Goal: Use online tool/utility

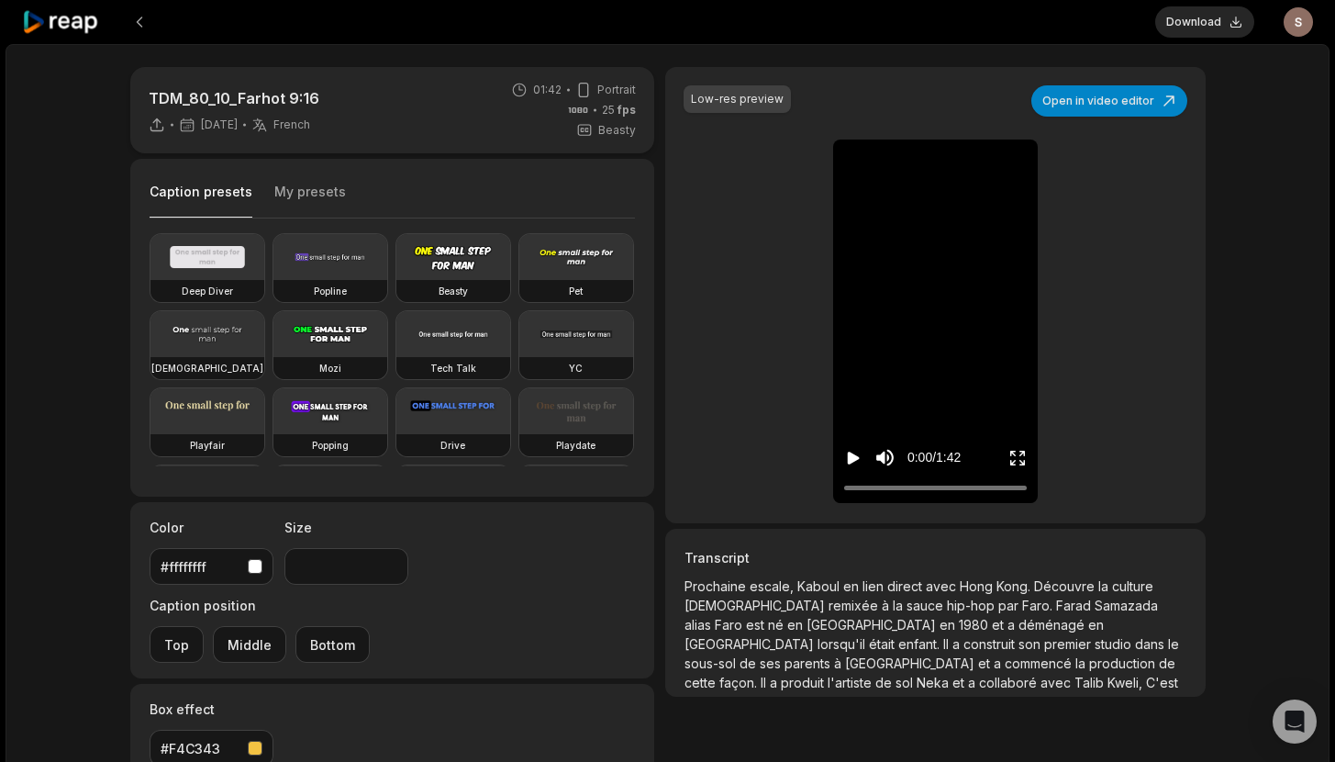
click at [83, 24] on icon at bounding box center [61, 22] width 78 height 25
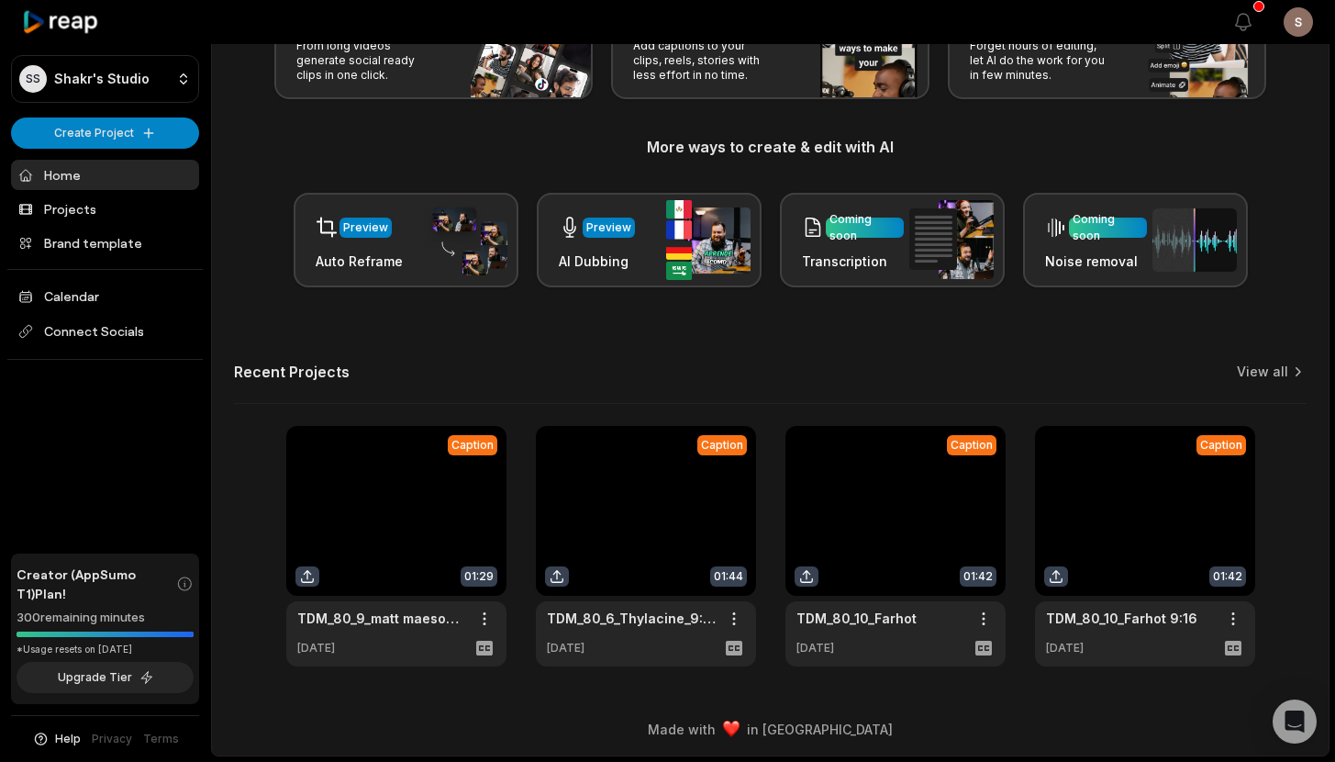
scroll to position [152, 0]
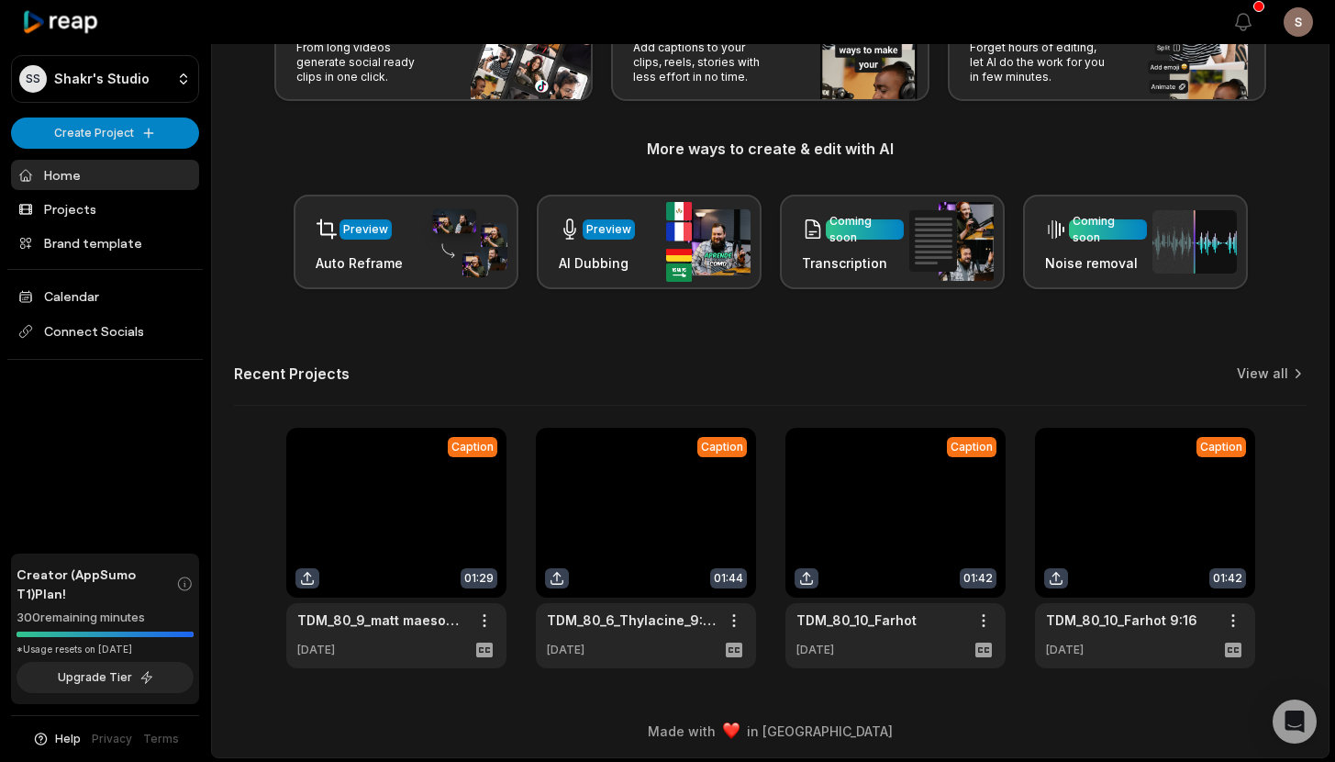
click at [391, 516] on link at bounding box center [396, 548] width 220 height 240
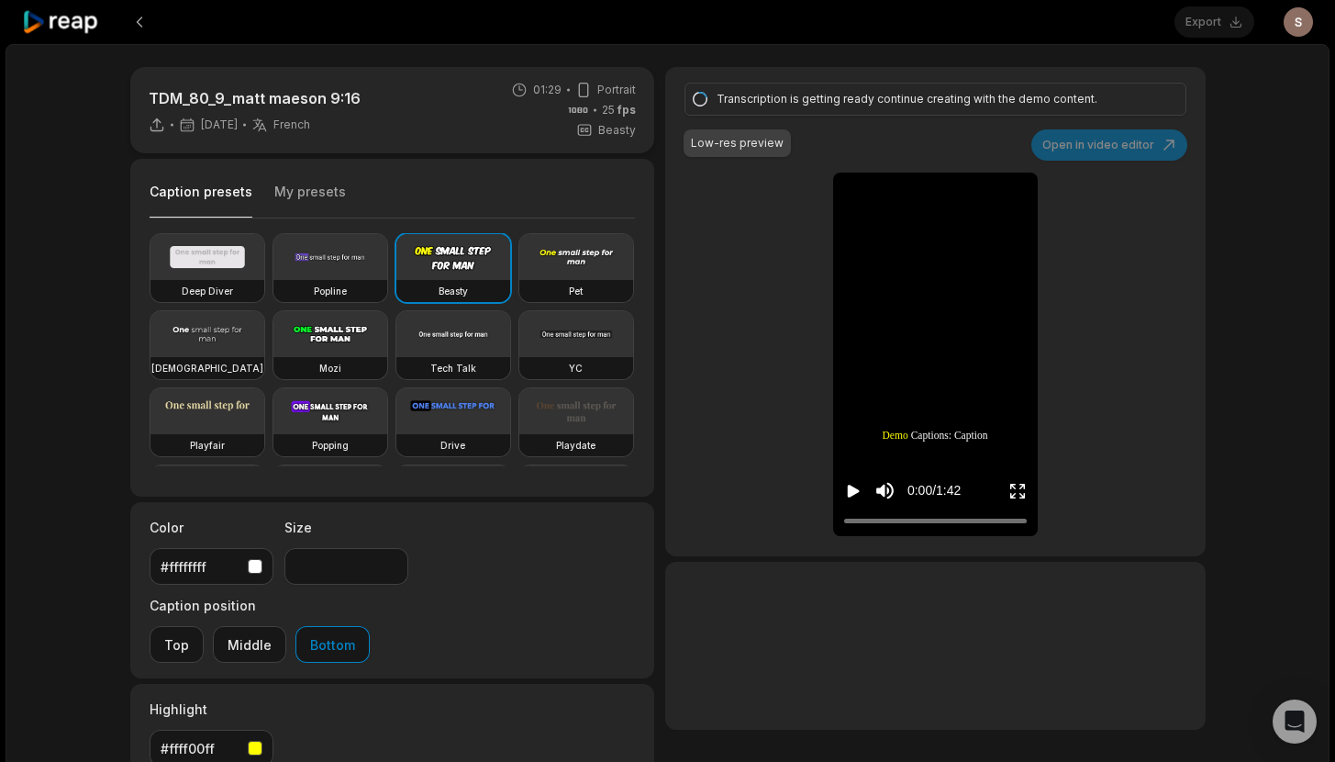
type input "**"
